Goal: Task Accomplishment & Management: Complete application form

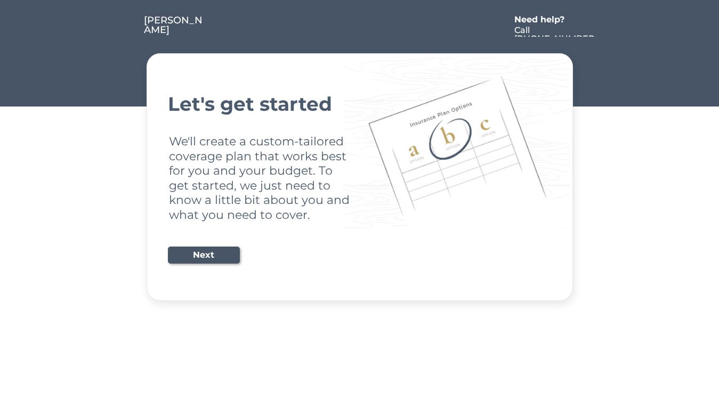
click at [359, 205] on div "Let's get started We'll create a custom-tailored coverage plan that works best …" at bounding box center [360, 177] width 384 height 221
click at [359, 151] on div "Let's get started We'll create a custom-tailored coverage plan that works best …" at bounding box center [360, 177] width 384 height 221
click at [360, 19] on div at bounding box center [357, 25] width 304 height 21
click at [360, 26] on div at bounding box center [357, 25] width 304 height 21
click at [124, 26] on div at bounding box center [124, 25] width 40 height 21
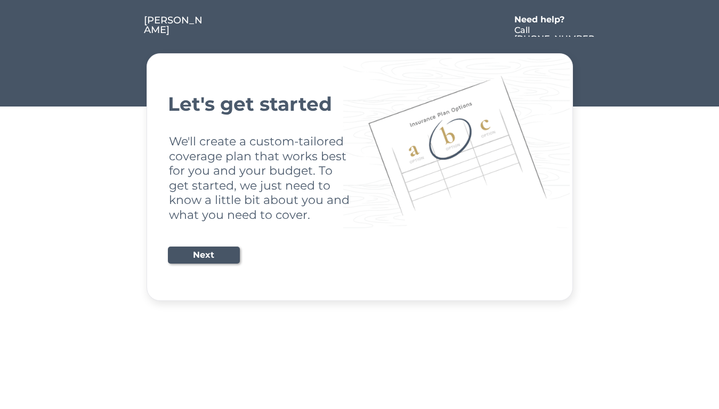
click at [357, 26] on div at bounding box center [357, 25] width 304 height 21
click at [545, 21] on div "Need help?" at bounding box center [544, 19] width 61 height 9
click at [606, 26] on div at bounding box center [606, 25] width 19 height 21
click at [126, 37] on div at bounding box center [125, 36] width 5 height 5
click at [360, 177] on div "Let's get started We'll create a custom-tailored coverage plan that works best …" at bounding box center [360, 177] width 384 height 221
